Goal: Information Seeking & Learning: Learn about a topic

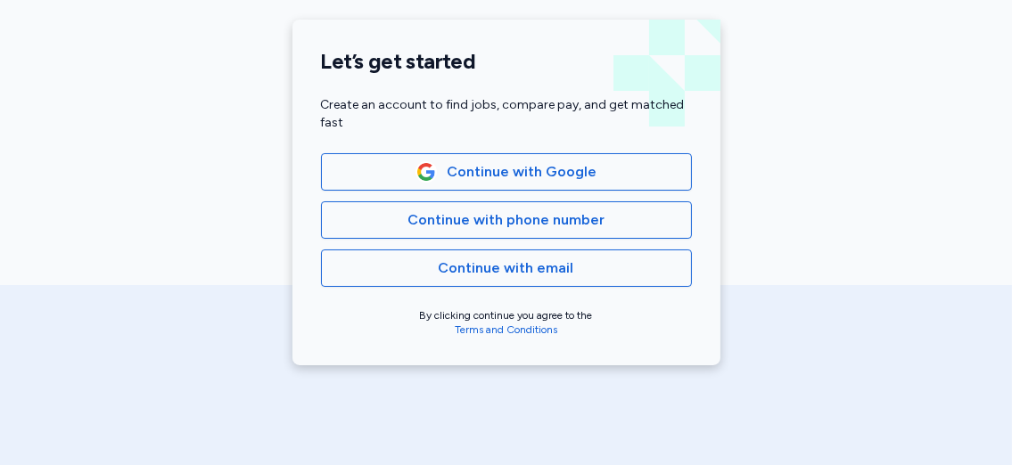
scroll to position [419, 0]
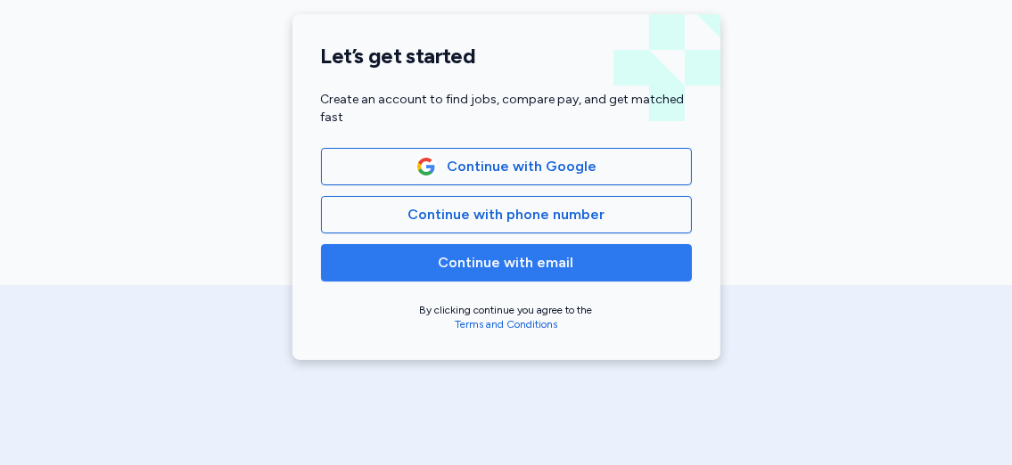
click at [503, 270] on span "Continue with email" at bounding box center [506, 262] width 135 height 21
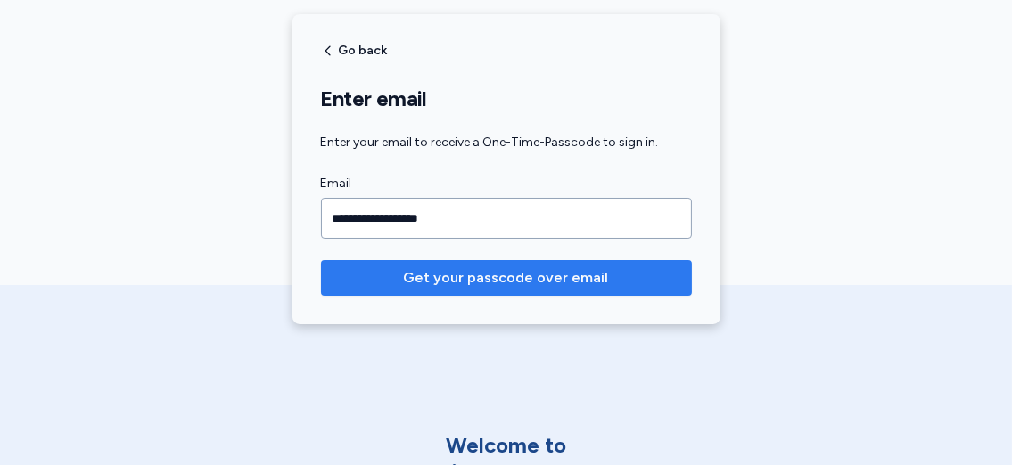
type input "**********"
click at [519, 279] on span "Get your passcode over email" at bounding box center [506, 277] width 205 height 21
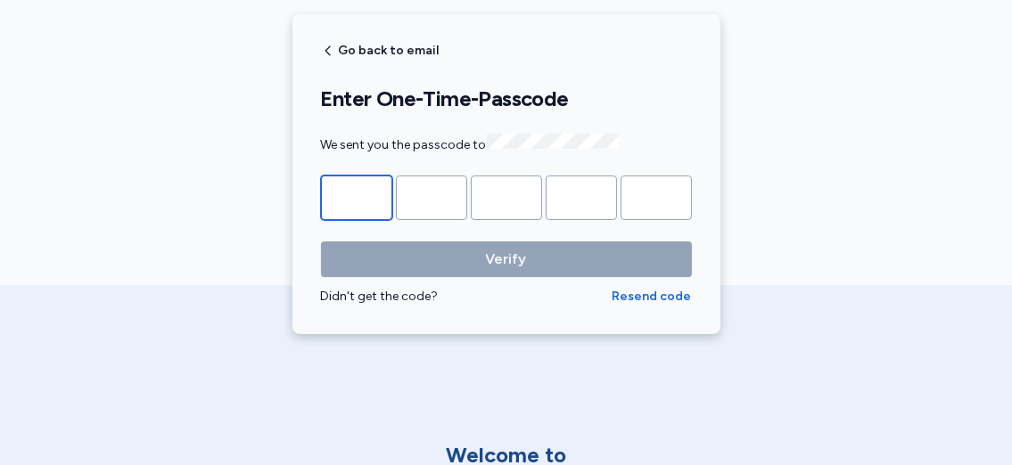
type input "*"
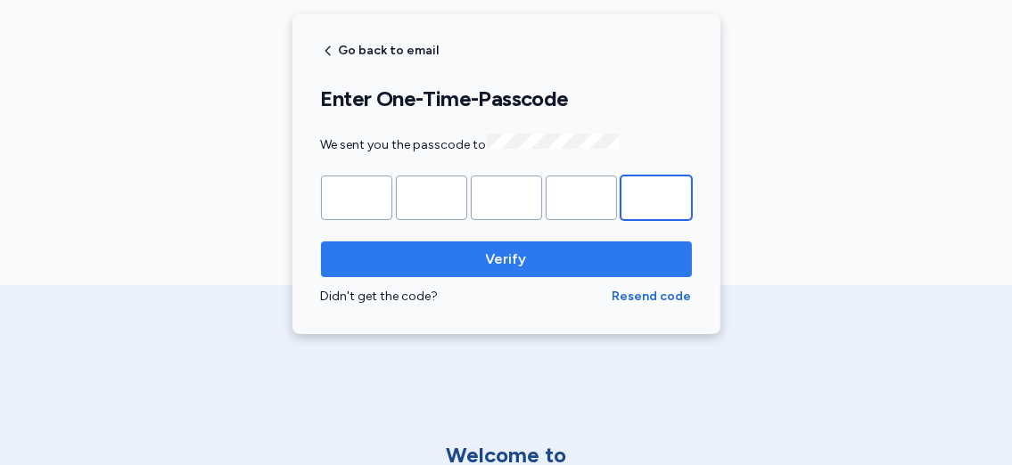
type input "*"
click at [521, 253] on span "Verify" at bounding box center [506, 259] width 342 height 21
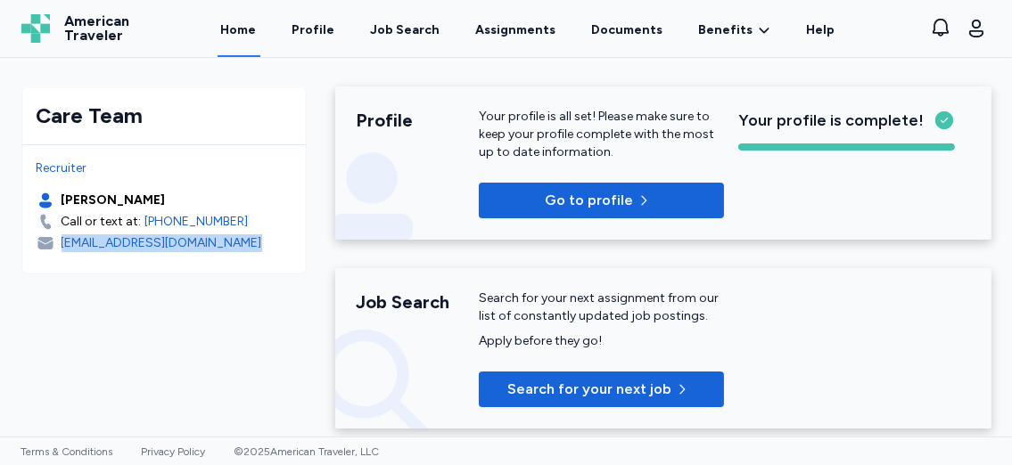
drag, startPoint x: 242, startPoint y: 243, endPoint x: 55, endPoint y: 242, distance: 186.3
click at [55, 242] on div "[EMAIL_ADDRESS][DOMAIN_NAME]" at bounding box center [164, 243] width 255 height 18
copy div "[EMAIL_ADDRESS][DOMAIN_NAME]"
click at [406, 23] on div "Job Search" at bounding box center [406, 30] width 70 height 18
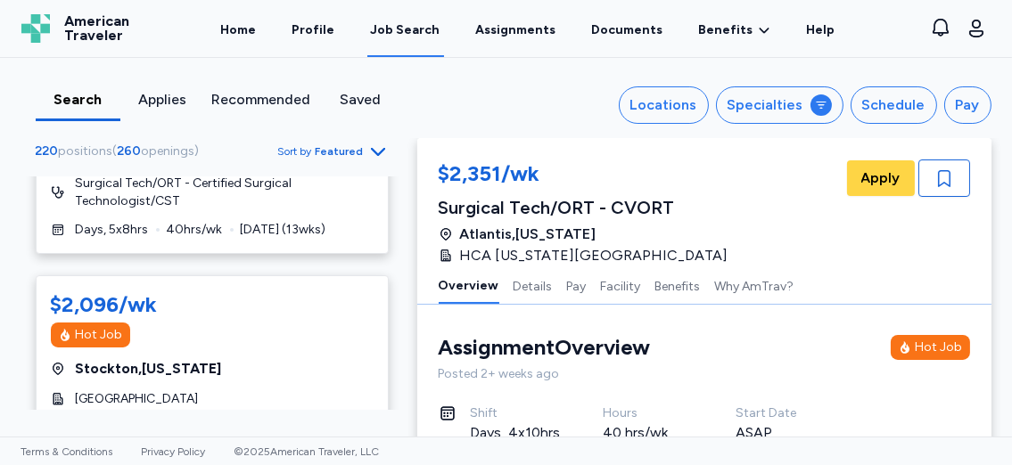
scroll to position [669, 0]
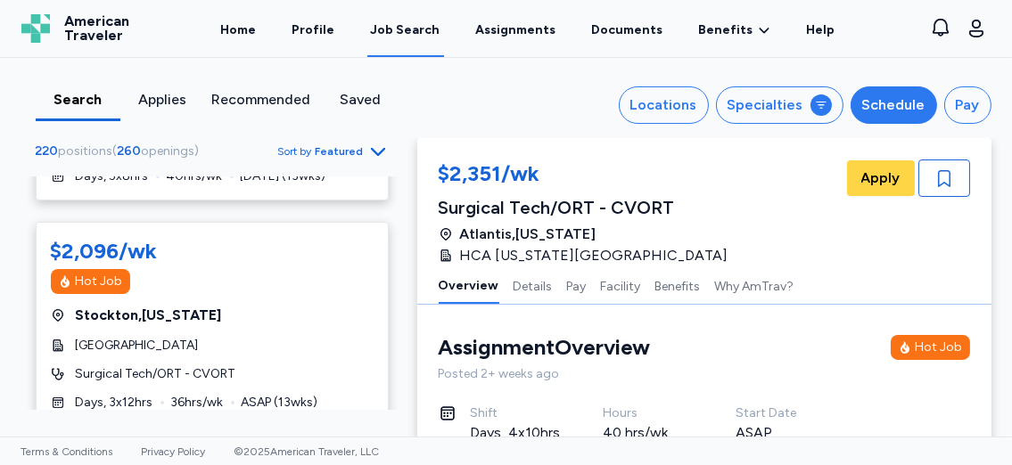
click at [908, 100] on div "Schedule" at bounding box center [893, 104] width 63 height 21
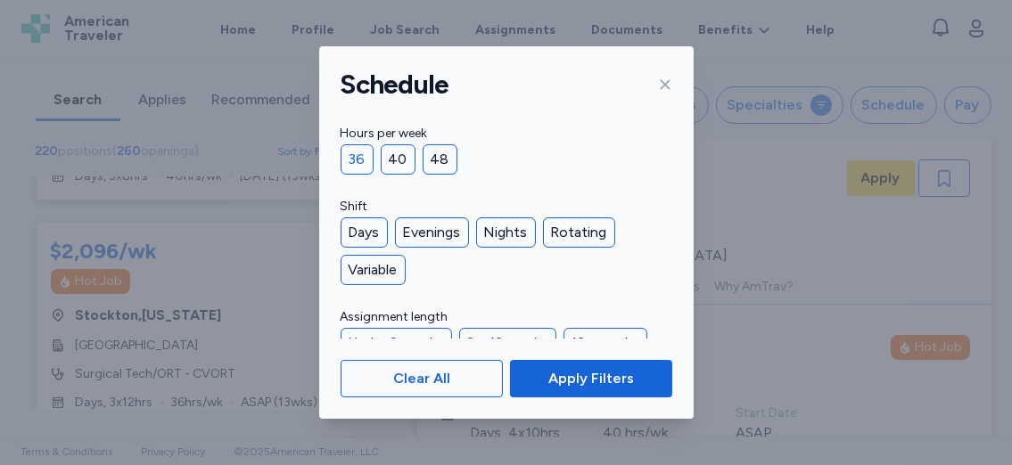
click at [348, 152] on div "36" at bounding box center [356, 159] width 33 height 30
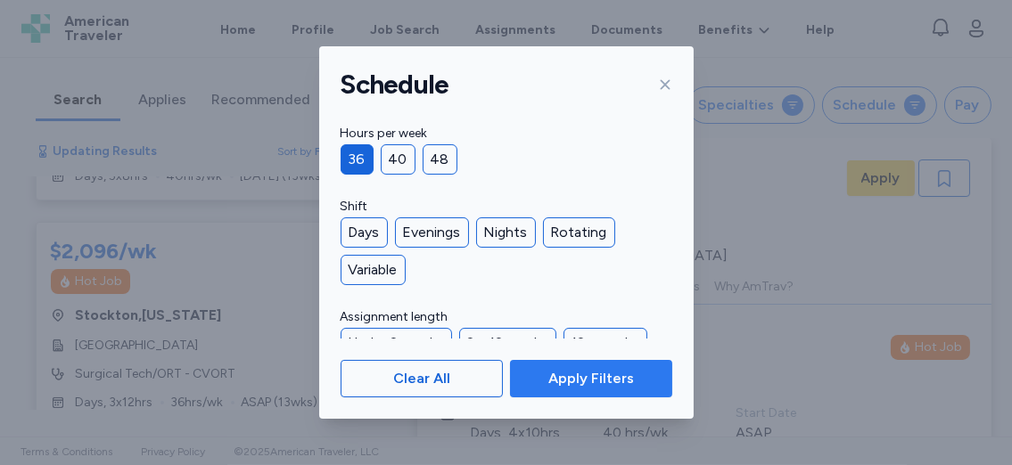
click at [532, 381] on span "Apply Filters" at bounding box center [590, 378] width 133 height 21
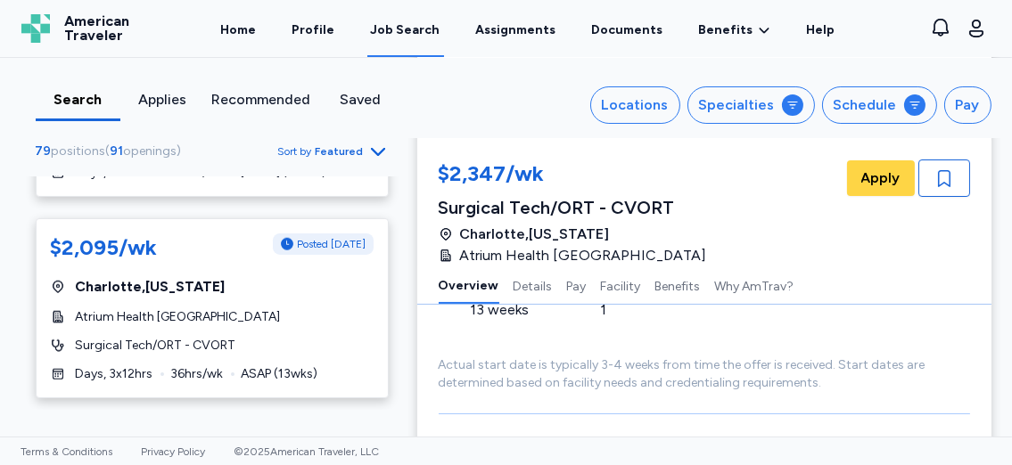
scroll to position [2380, 0]
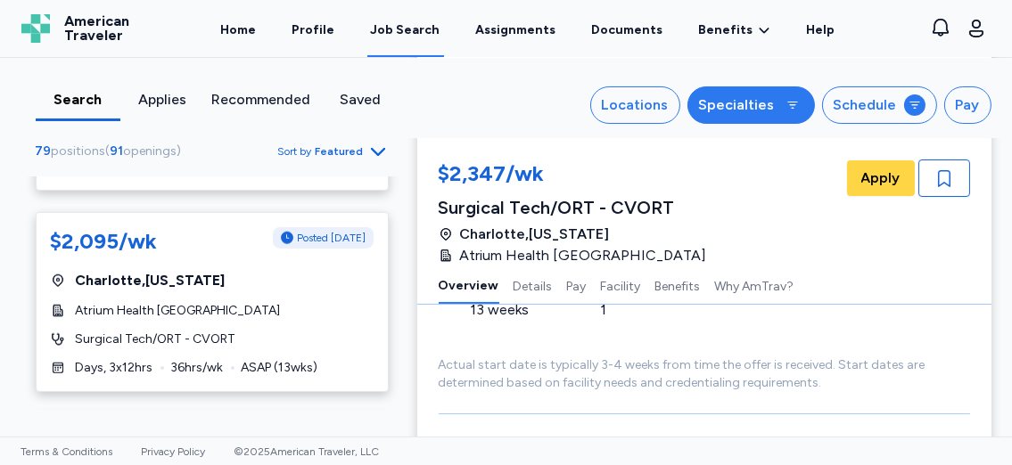
click at [788, 98] on icon "button" at bounding box center [792, 105] width 14 height 14
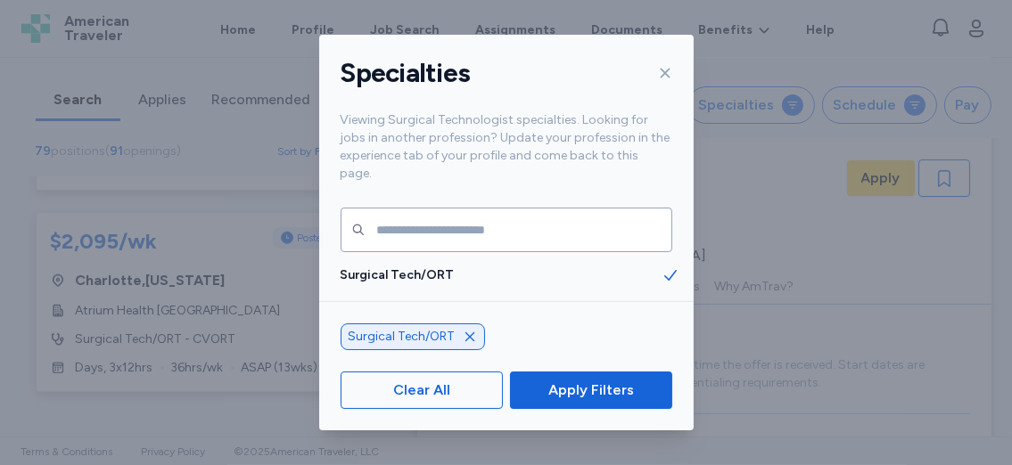
scroll to position [35, 0]
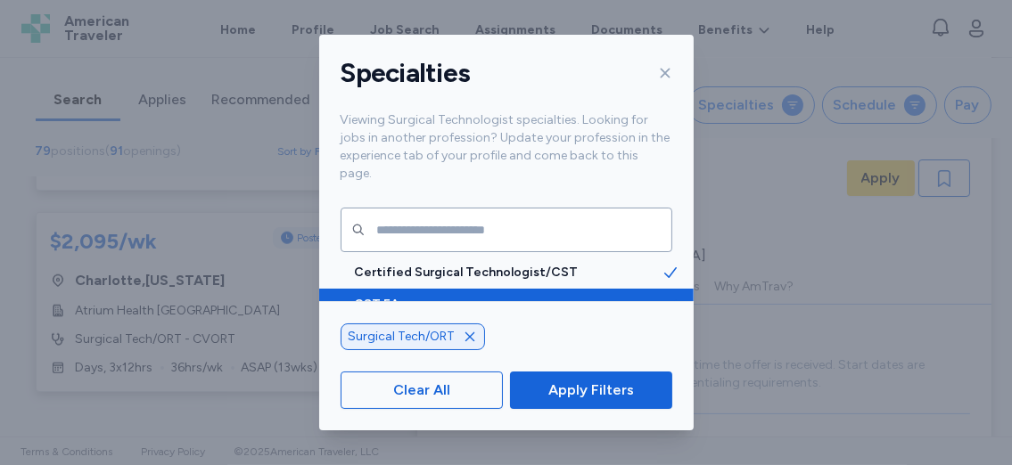
click at [664, 299] on icon at bounding box center [670, 304] width 12 height 11
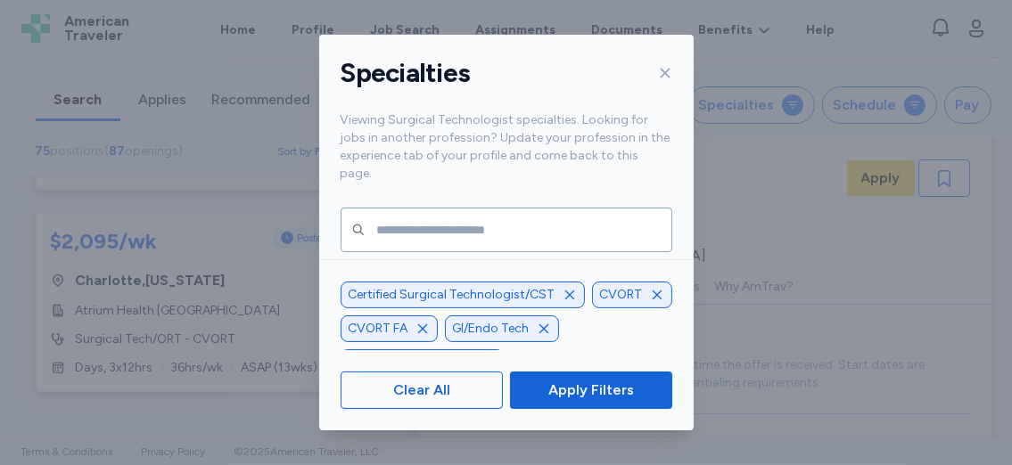
click at [421, 322] on icon "button" at bounding box center [422, 329] width 14 height 14
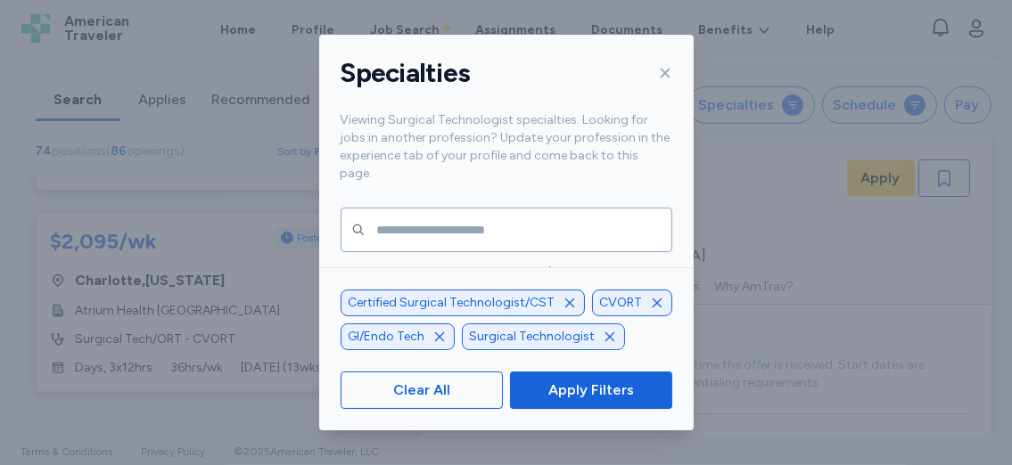
scroll to position [2179, 0]
click at [650, 304] on icon "button" at bounding box center [657, 303] width 14 height 14
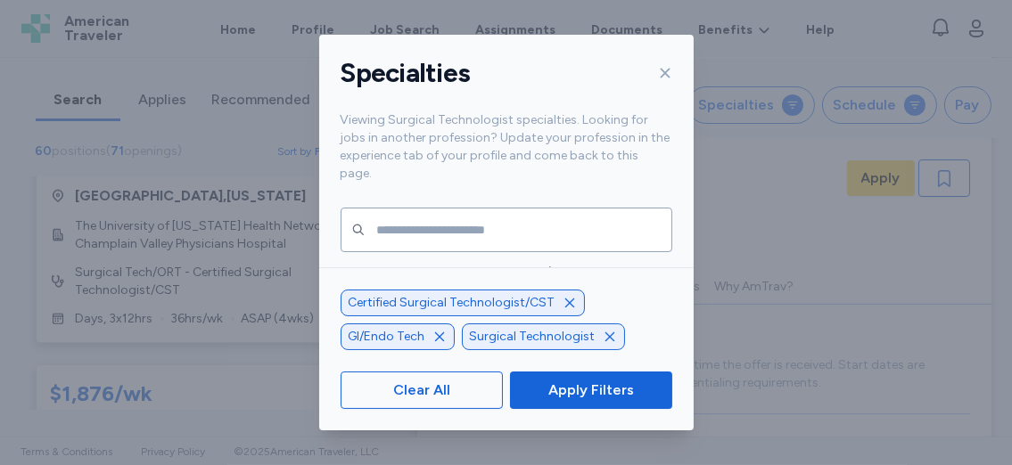
scroll to position [1, 0]
click at [440, 336] on icon "button" at bounding box center [439, 337] width 14 height 14
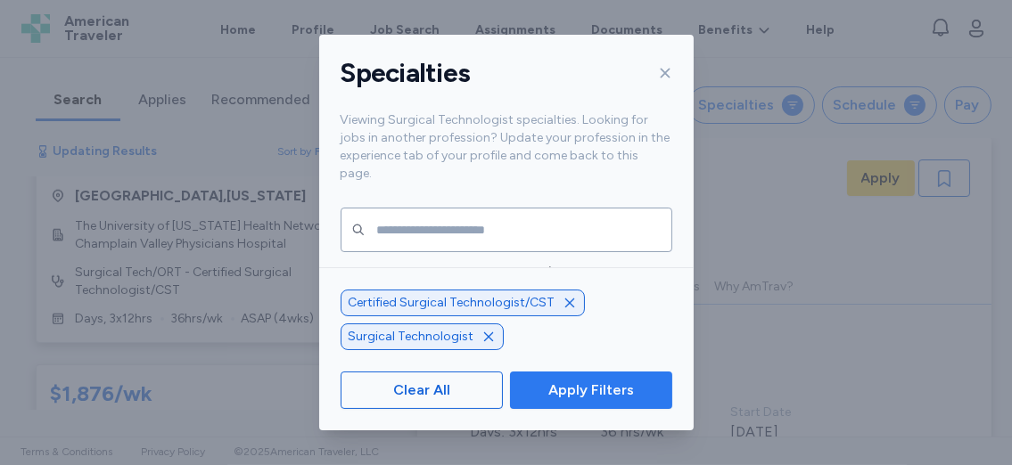
click at [563, 394] on span "Apply Filters" at bounding box center [591, 390] width 86 height 21
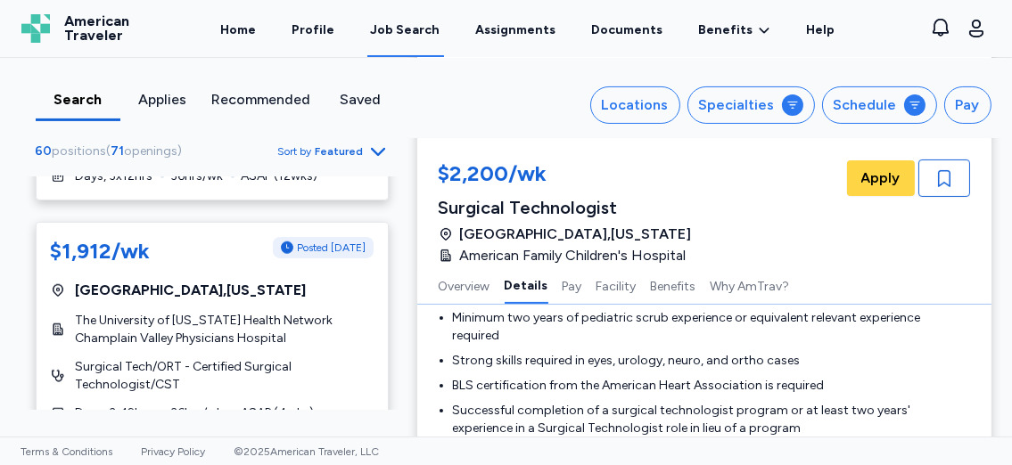
scroll to position [2087, 0]
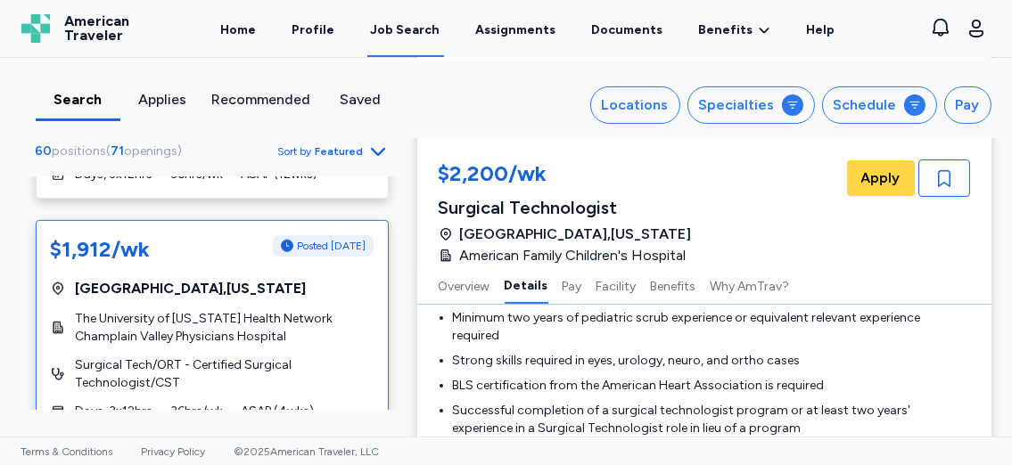
click at [246, 310] on span "The University of [US_STATE] Health Network Champlain Valley Physicians Hospital" at bounding box center [225, 328] width 298 height 36
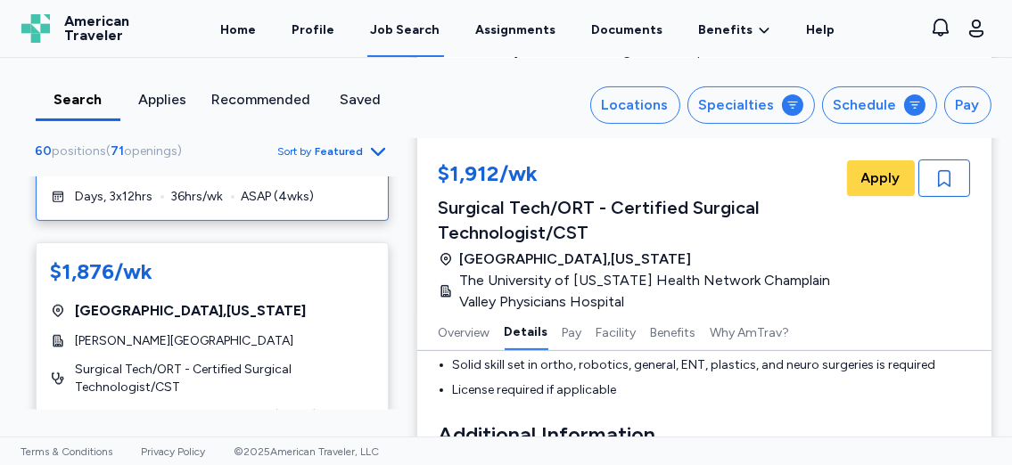
scroll to position [2301, 0]
click at [214, 361] on span "Surgical Tech/ORT - Certified Surgical Technologist/CST" at bounding box center [225, 379] width 298 height 36
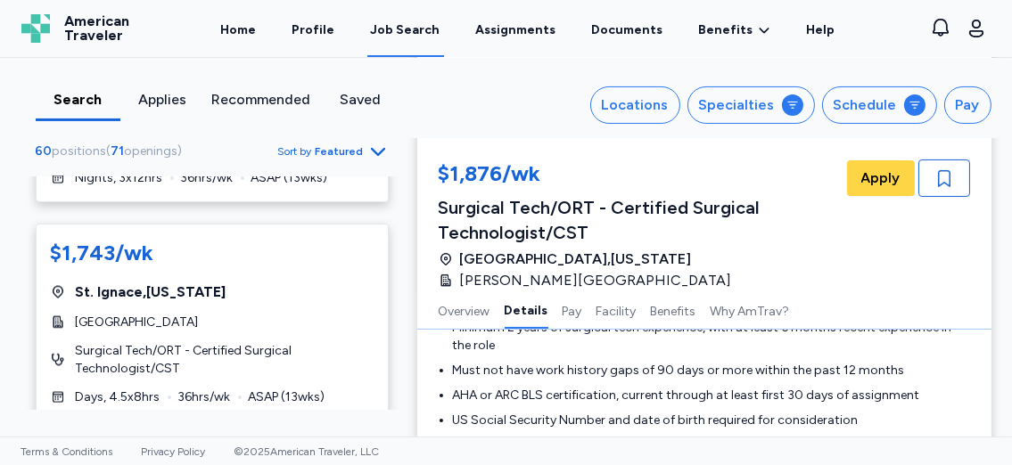
scroll to position [3794, 0]
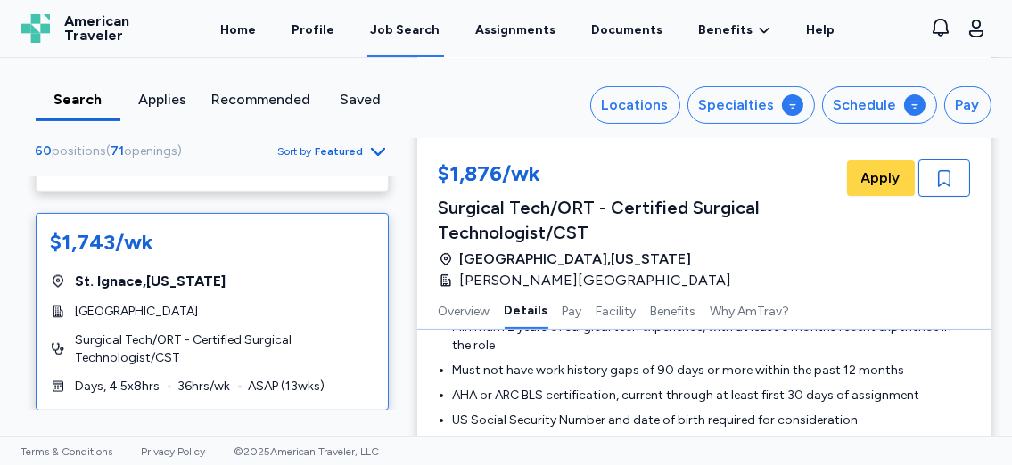
click at [199, 303] on span "[GEOGRAPHIC_DATA]" at bounding box center [137, 312] width 123 height 18
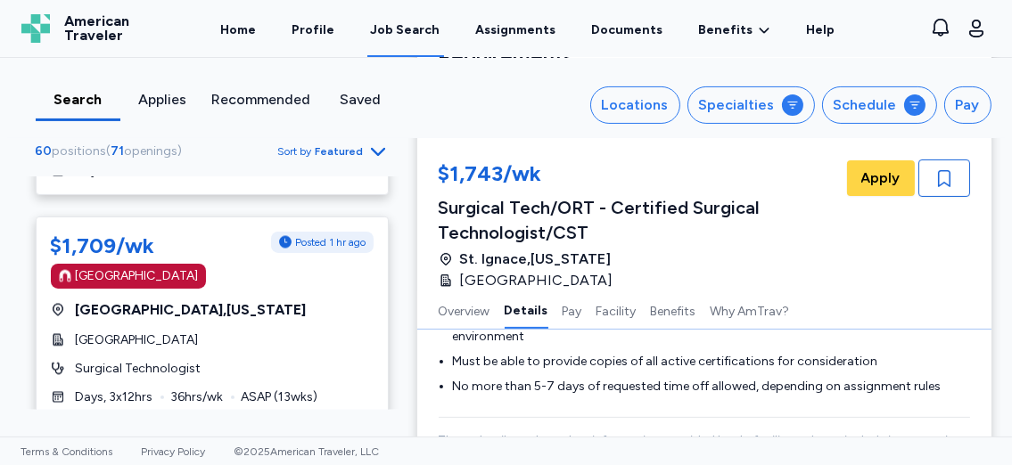
scroll to position [4414, 0]
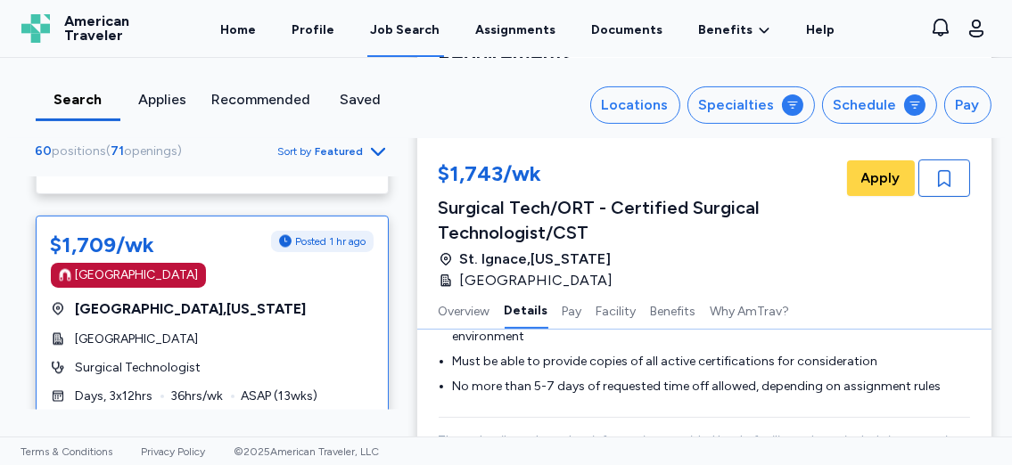
click at [171, 359] on span "Surgical Technologist" at bounding box center [139, 368] width 126 height 18
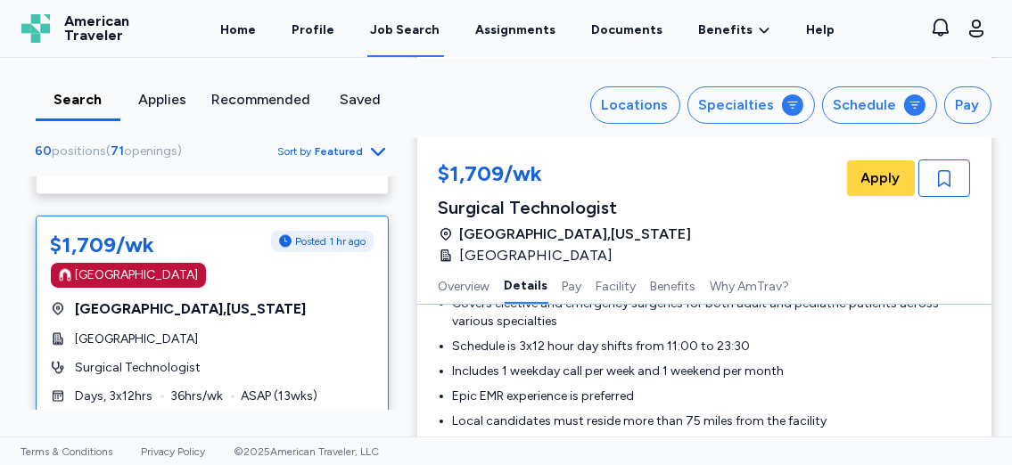
scroll to position [400, 0]
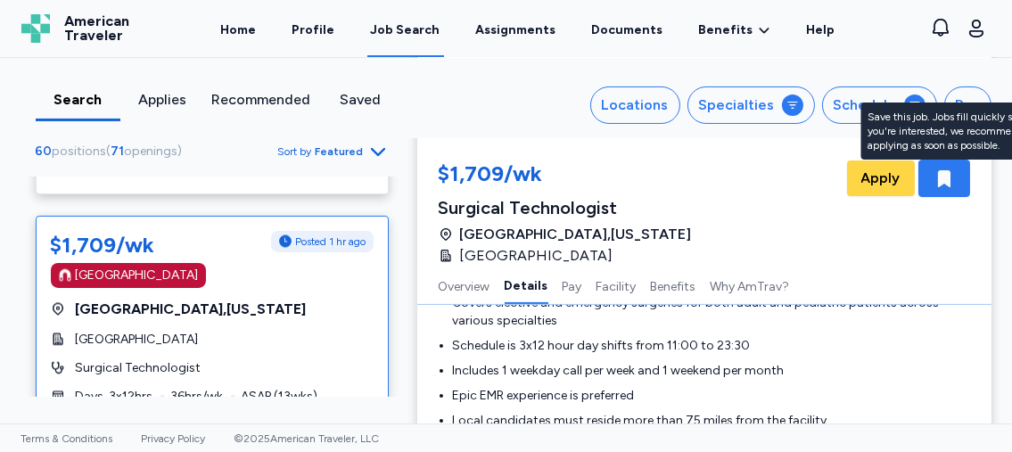
click at [945, 181] on icon "button" at bounding box center [943, 178] width 21 height 21
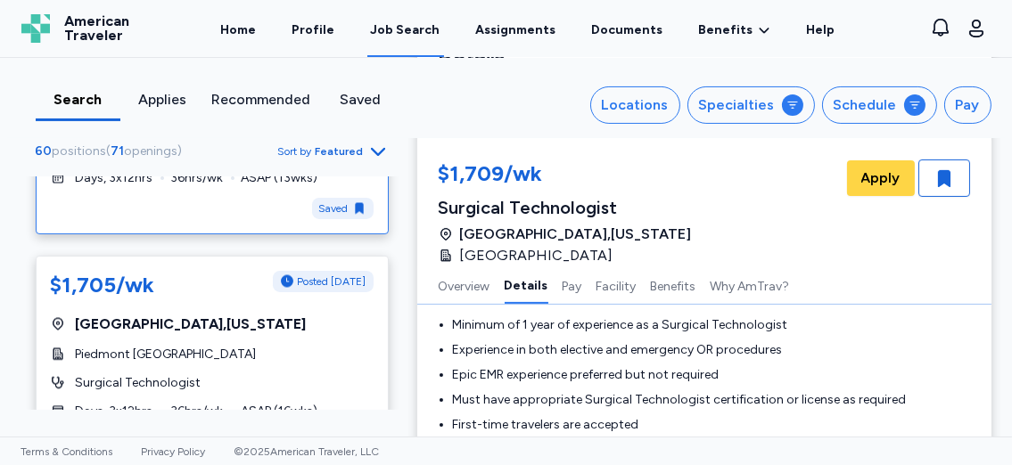
scroll to position [4633, 0]
click at [172, 319] on div "$1,705/wk Posted [DATE] [GEOGRAPHIC_DATA] , [US_STATE] Piedmont Atlanta Surgica…" at bounding box center [212, 345] width 353 height 180
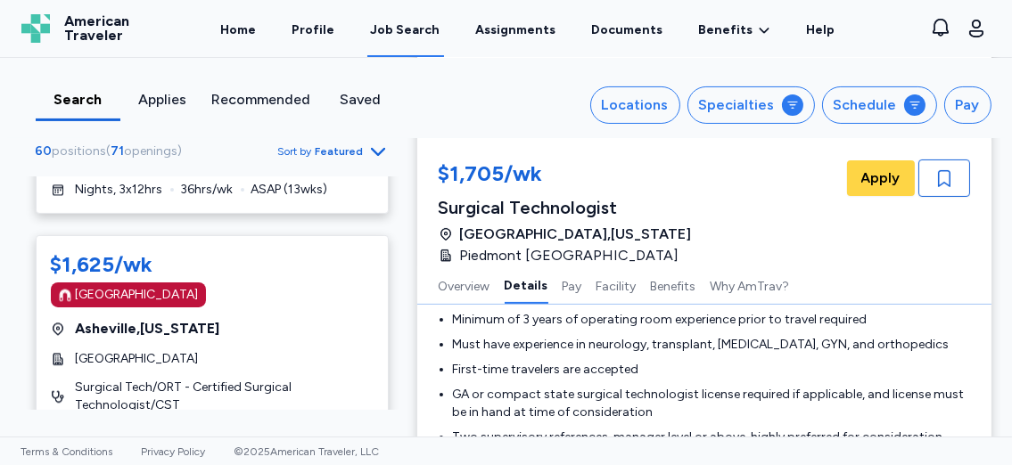
scroll to position [5265, 0]
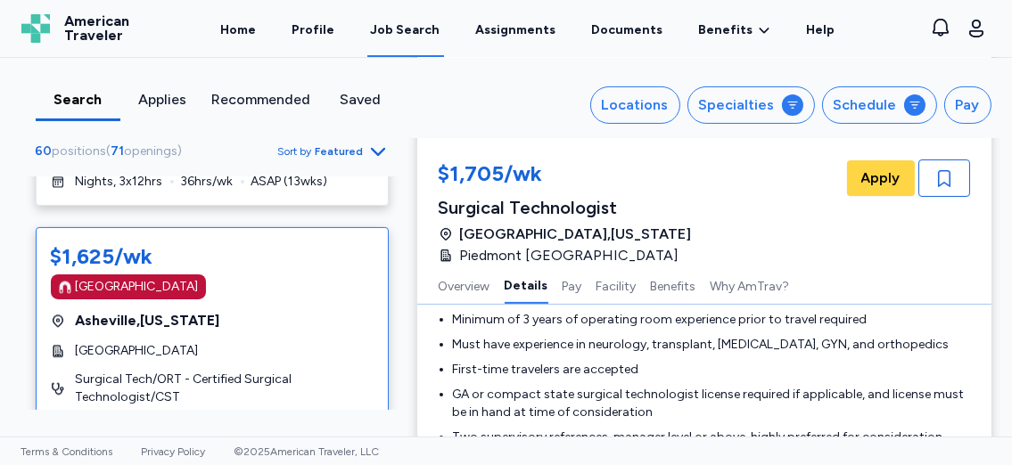
click at [157, 306] on div "$1,625/wk [GEOGRAPHIC_DATA] [GEOGRAPHIC_DATA] , [US_STATE][GEOGRAPHIC_DATA] Sur…" at bounding box center [212, 338] width 353 height 223
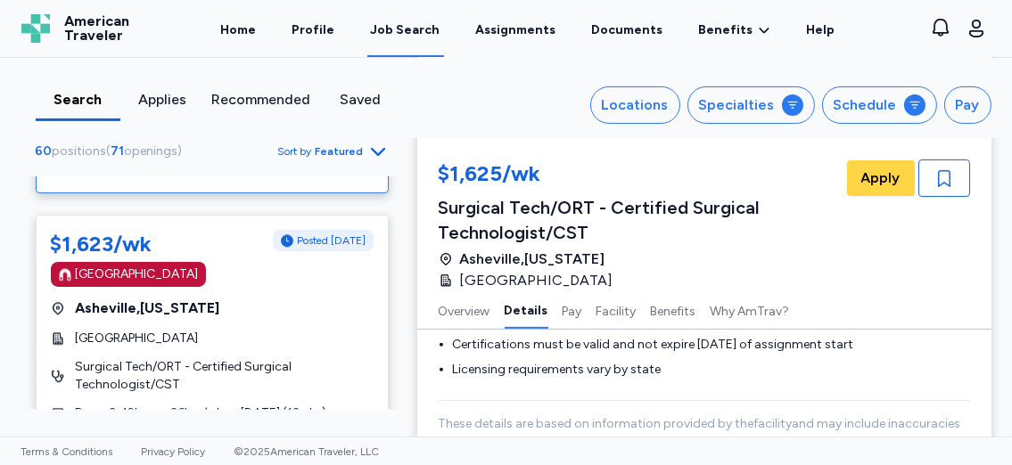
scroll to position [5523, 0]
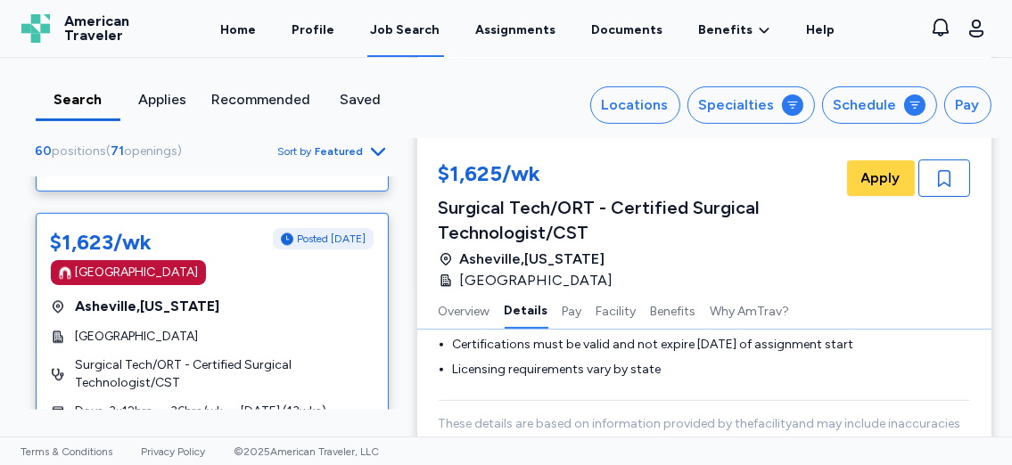
click at [181, 357] on span "Surgical Tech/ORT - Certified Surgical Technologist/CST" at bounding box center [225, 375] width 298 height 36
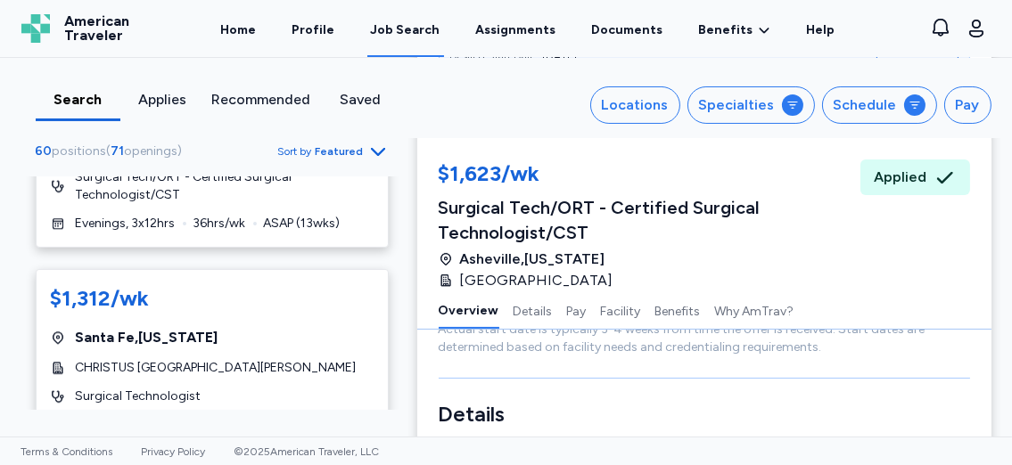
scroll to position [6165, 0]
click at [310, 283] on div "$1,312/wk" at bounding box center [212, 297] width 323 height 29
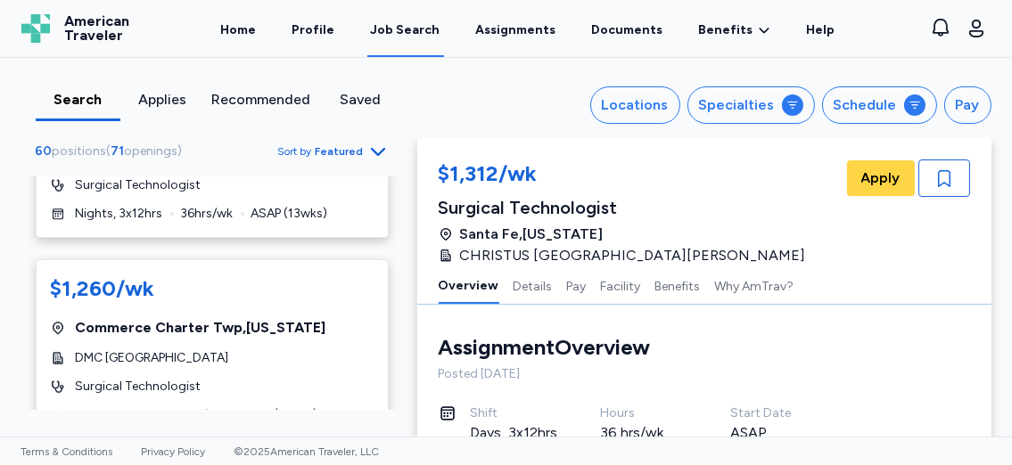
scroll to position [6575, 0]
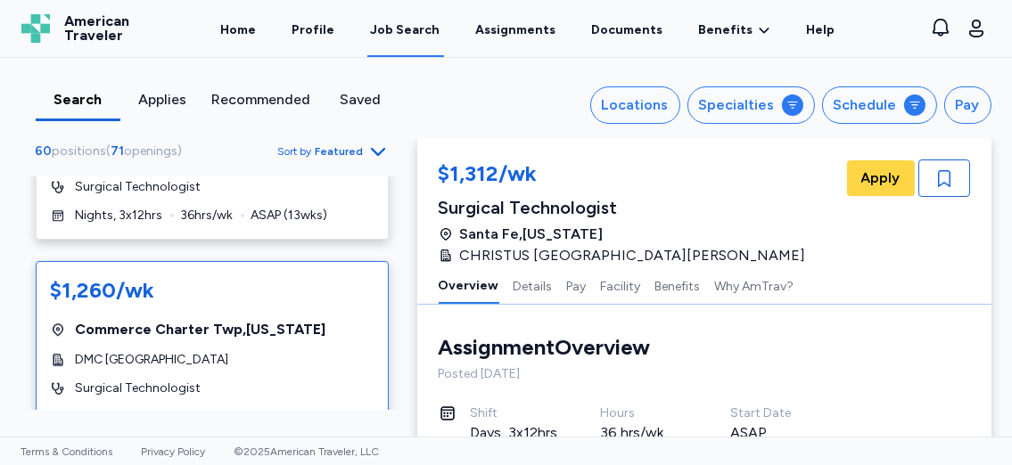
click at [249, 319] on span "Commerce Charter Twp , [US_STATE]" at bounding box center [201, 329] width 250 height 21
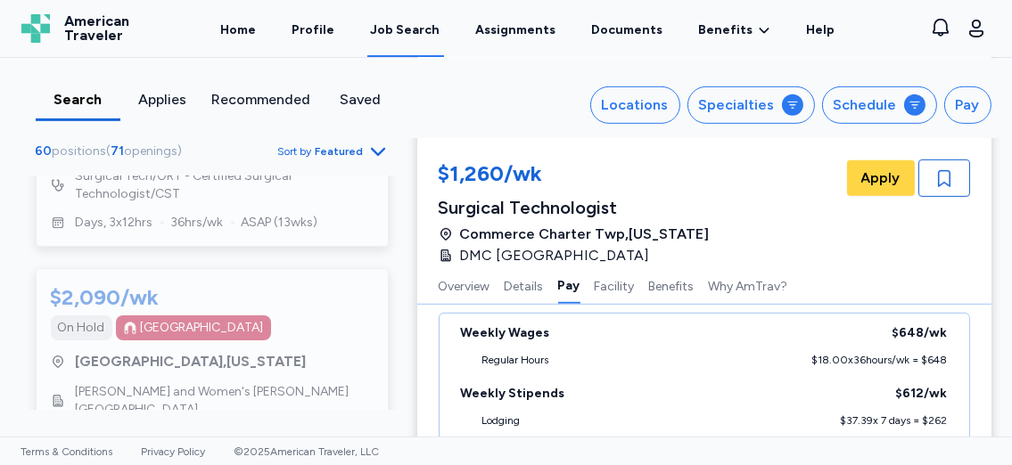
scroll to position [8243, 0]
